Goal: Transaction & Acquisition: Purchase product/service

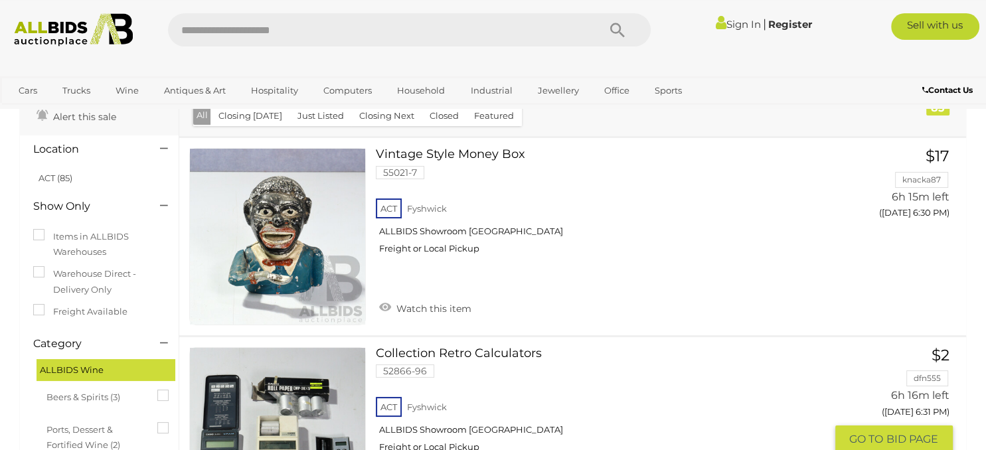
scroll to position [70, 0]
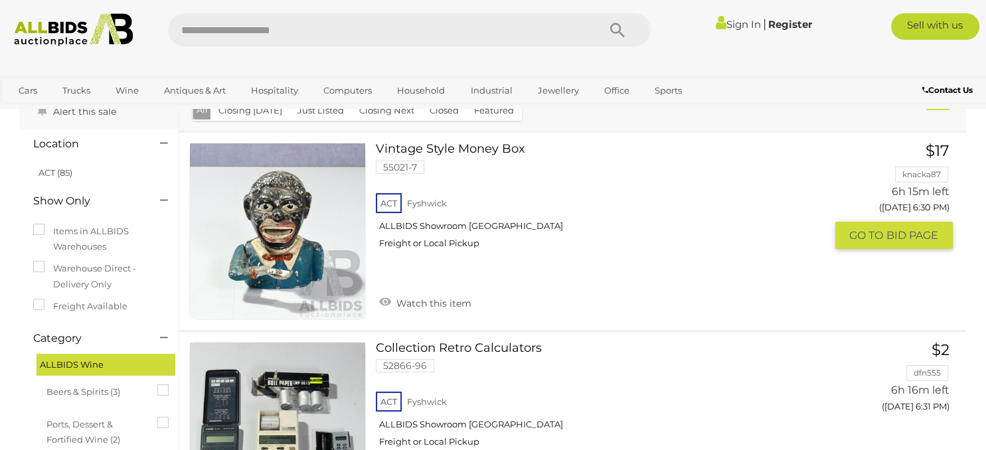
click at [619, 228] on div "ACT Fyshwick ALLBIDS Showroom Fyshwick Freight or Local Pickup" at bounding box center [600, 225] width 449 height 68
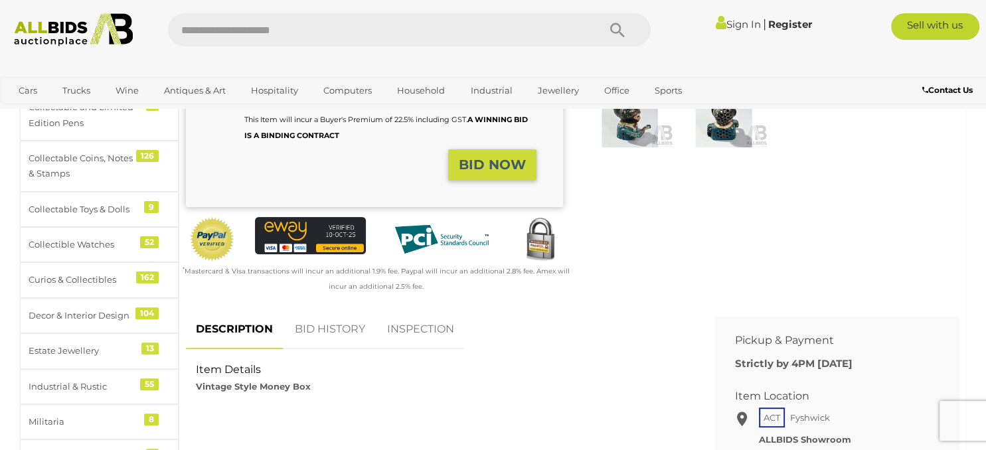
scroll to position [41, 0]
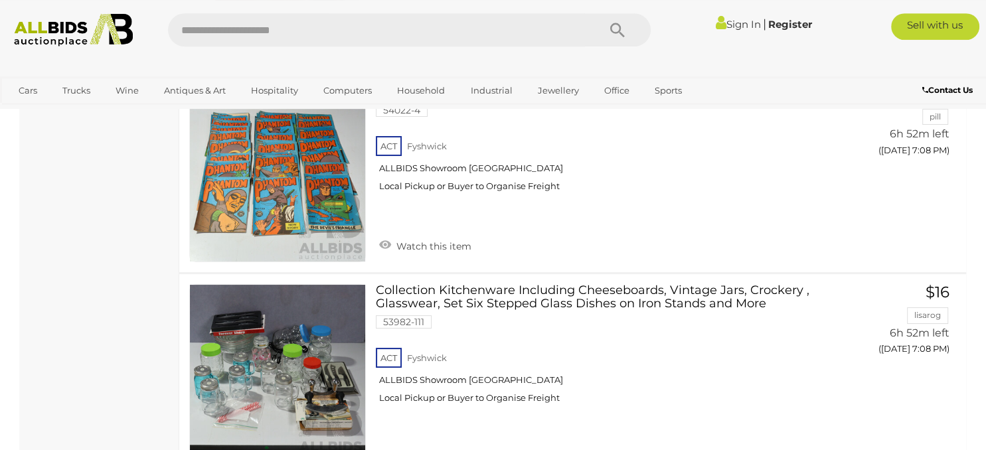
scroll to position [9808, 0]
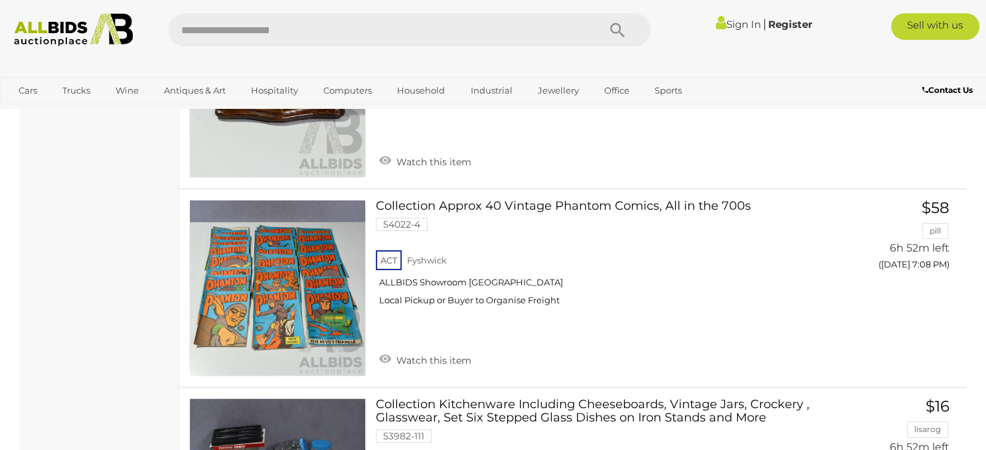
click at [297, 43] on input "text" at bounding box center [377, 29] width 418 height 33
type input "*********"
